Goal: Task Accomplishment & Management: Manage account settings

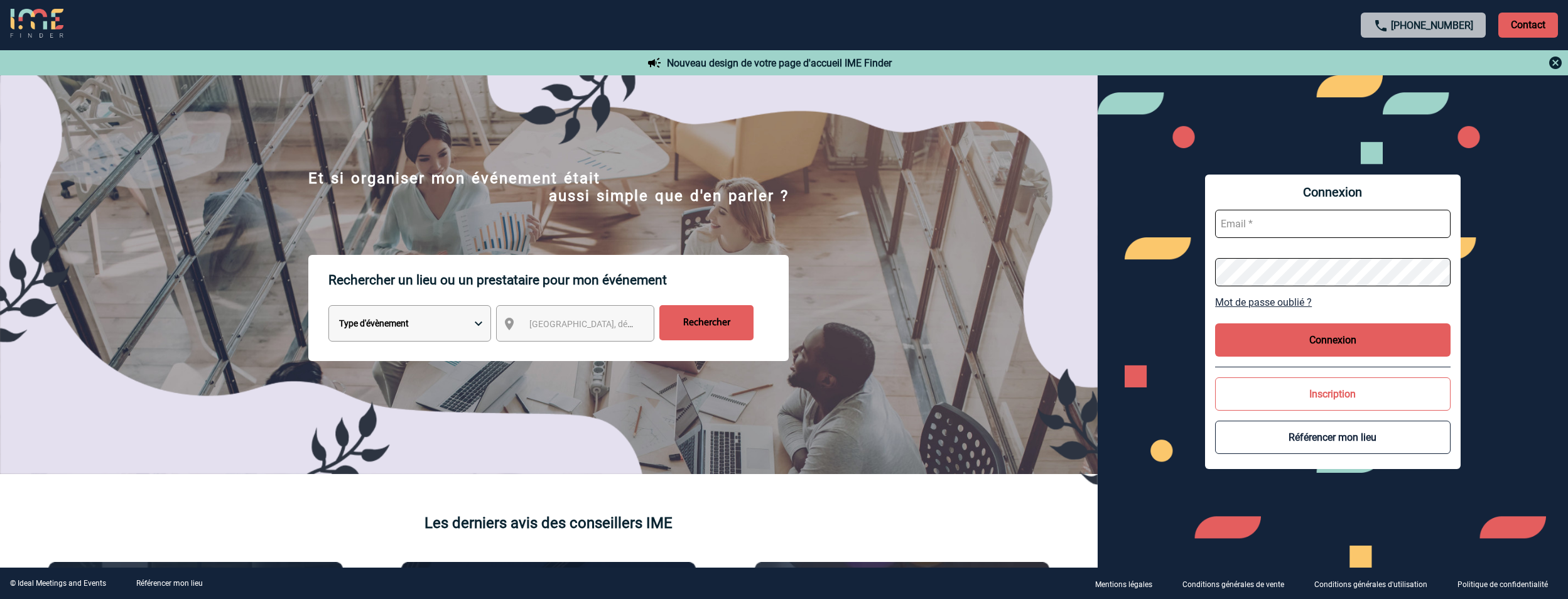
type input "jeremy.bidaut@antargaz.com"
click at [1311, 335] on button "Connexion" at bounding box center [1332, 340] width 235 height 33
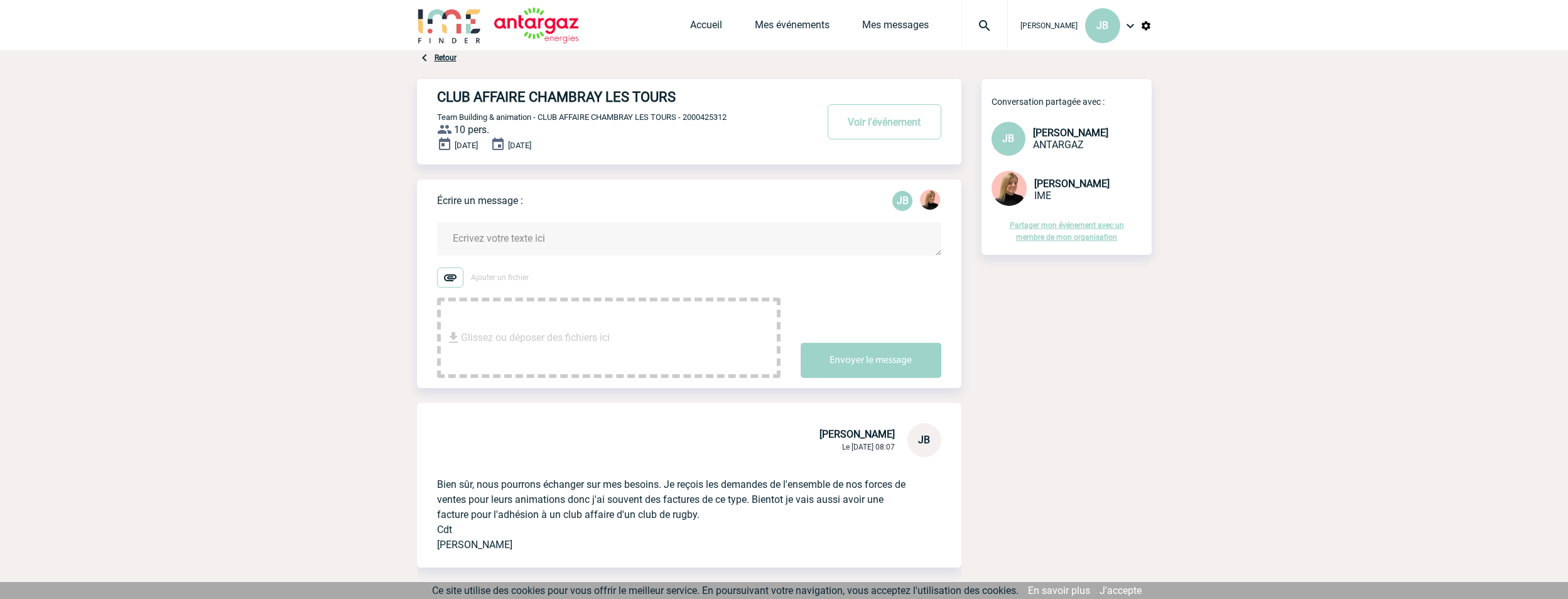
click at [480, 30] on img at bounding box center [449, 26] width 66 height 36
